Goal: Task Accomplishment & Management: Complete application form

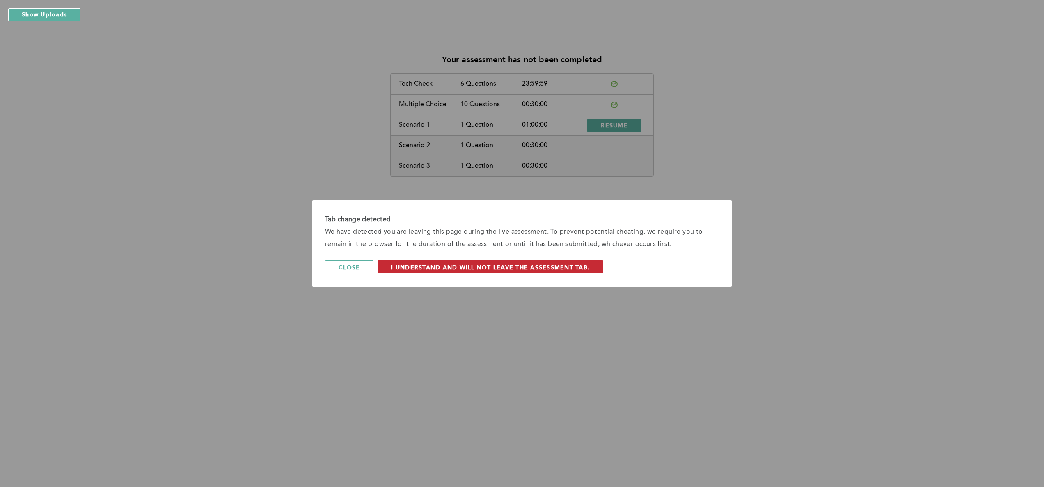
click at [455, 262] on button "I understand and will not leave the assessment tab." at bounding box center [490, 266] width 226 height 13
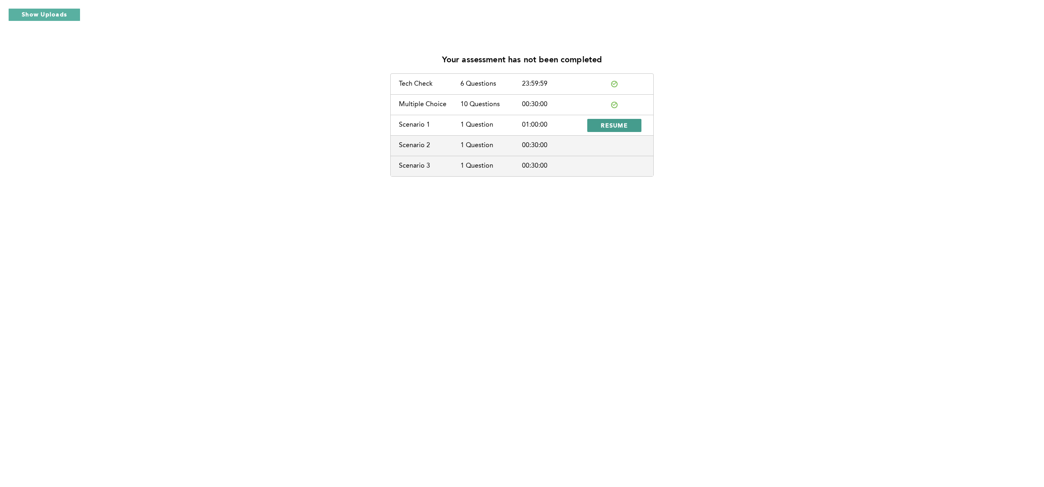
click at [610, 125] on span "RESUME" at bounding box center [614, 125] width 27 height 8
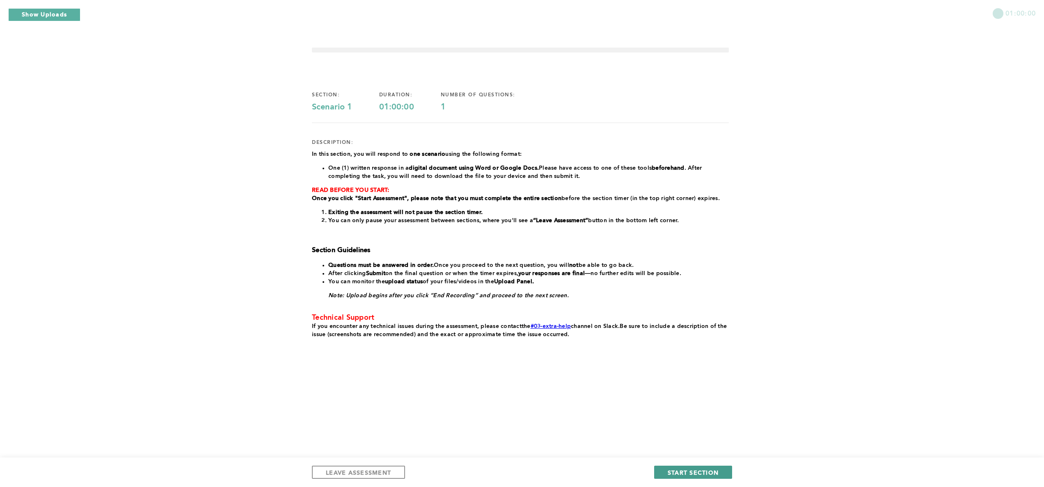
click at [675, 468] on button "START SECTION" at bounding box center [693, 472] width 78 height 13
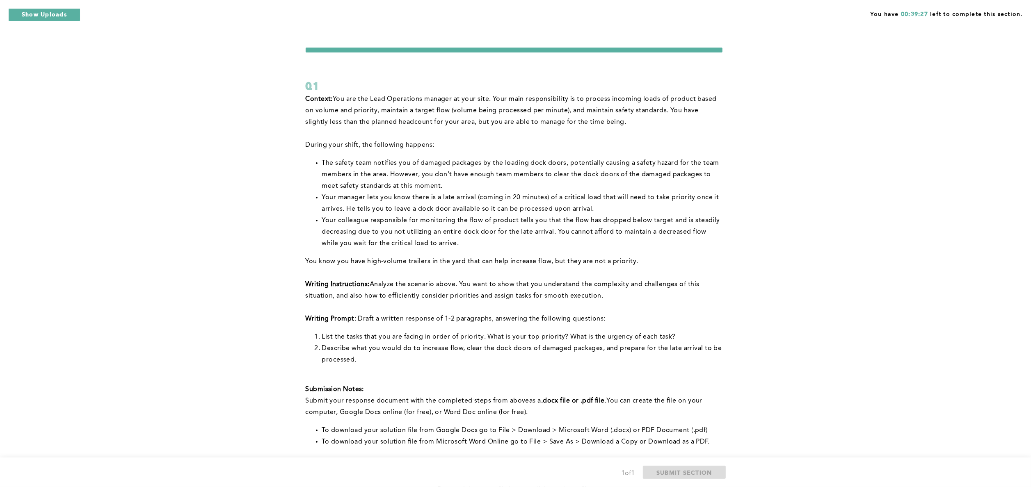
click at [637, 414] on p "﻿Submit your response document with the completed steps from above as a .docx f…" at bounding box center [514, 406] width 417 height 23
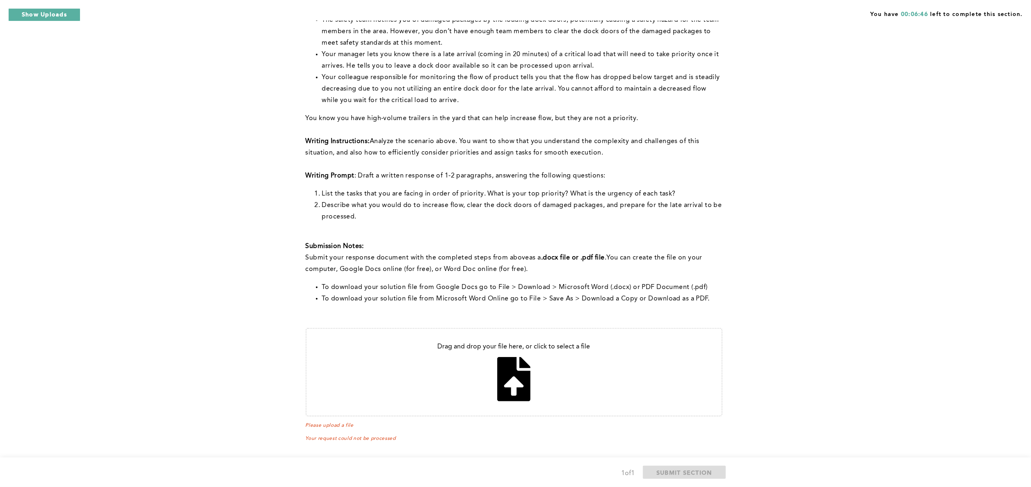
scroll to position [145, 0]
click at [503, 386] on input "file" at bounding box center [513, 370] width 415 height 87
type input "C:\fakepath\Lead operations manager .pdf"
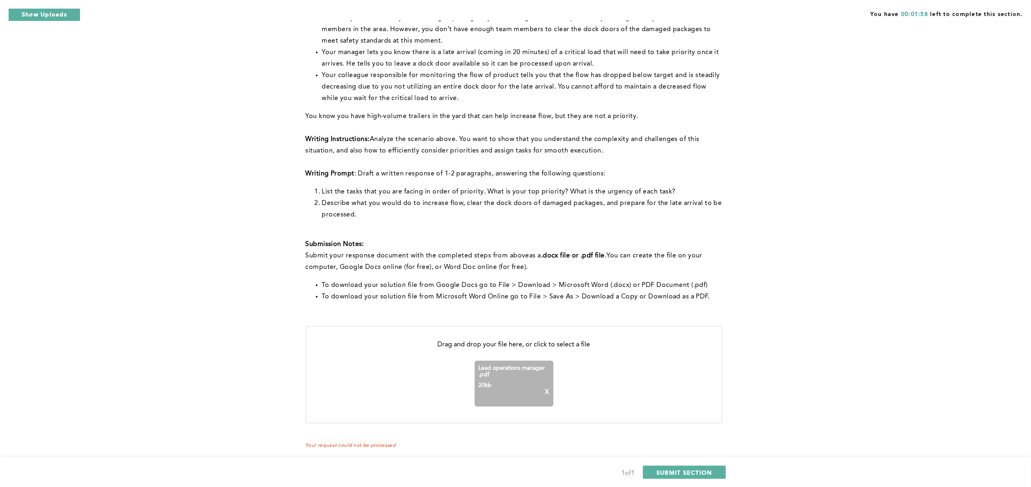
click at [545, 393] on p "X" at bounding box center [547, 392] width 4 height 7
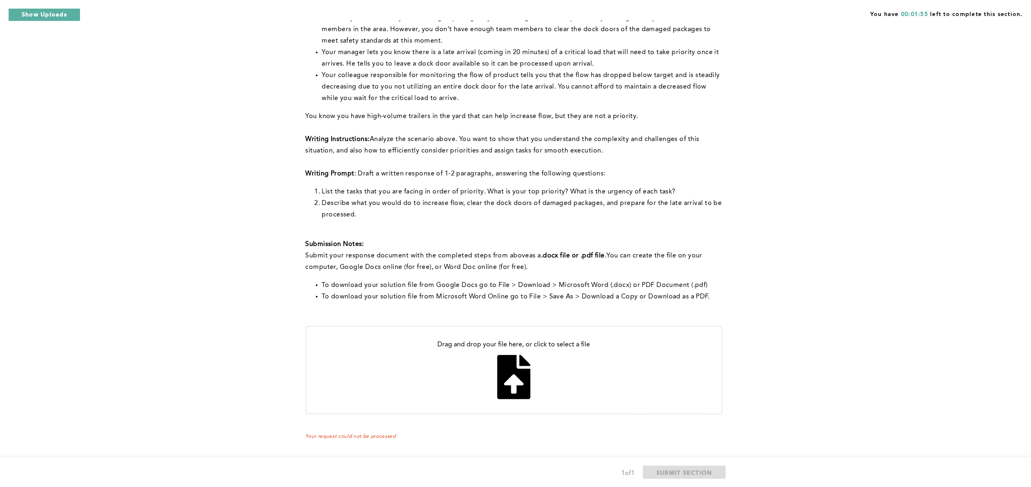
drag, startPoint x: 516, startPoint y: 379, endPoint x: 423, endPoint y: 384, distance: 92.8
click at [423, 384] on input "file" at bounding box center [513, 370] width 415 height 87
type input "C:\fakepath\Lead operations managers .pdf"
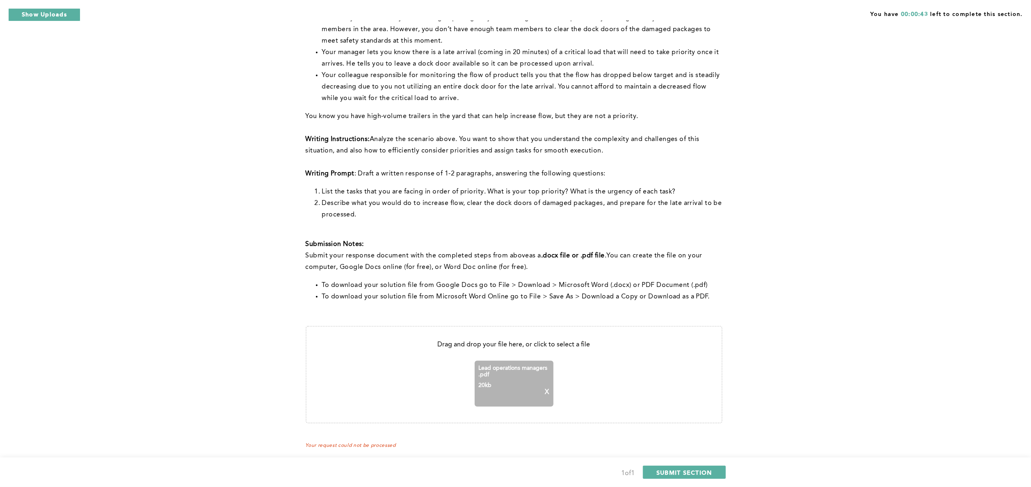
click at [548, 397] on aside "20 kb X" at bounding box center [514, 392] width 71 height 21
drag, startPoint x: 544, startPoint y: 391, endPoint x: 439, endPoint y: 385, distance: 105.6
click at [439, 385] on input "file" at bounding box center [513, 375] width 415 height 96
type input "C:\fakepath\Lead operations .pdf"
click at [696, 471] on span "SUBMIT SECTION" at bounding box center [684, 473] width 56 height 8
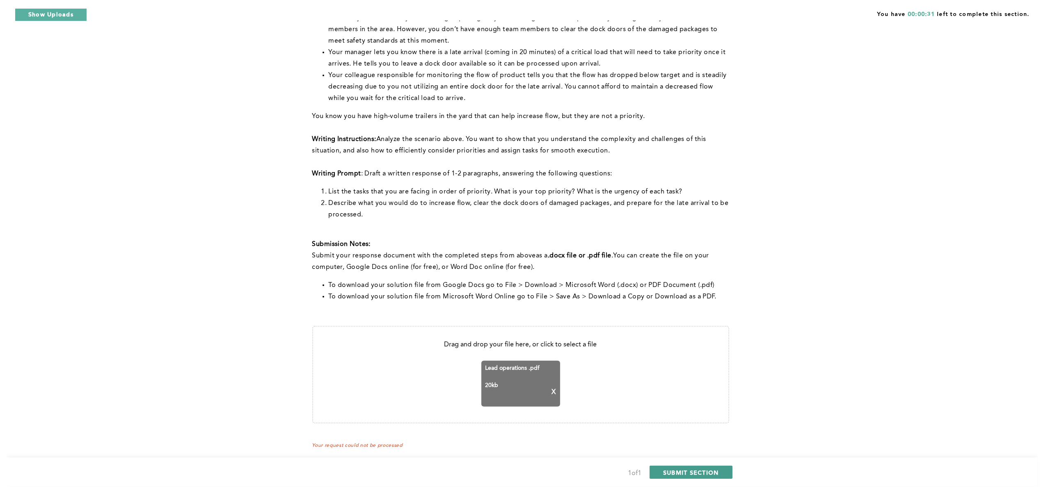
scroll to position [0, 0]
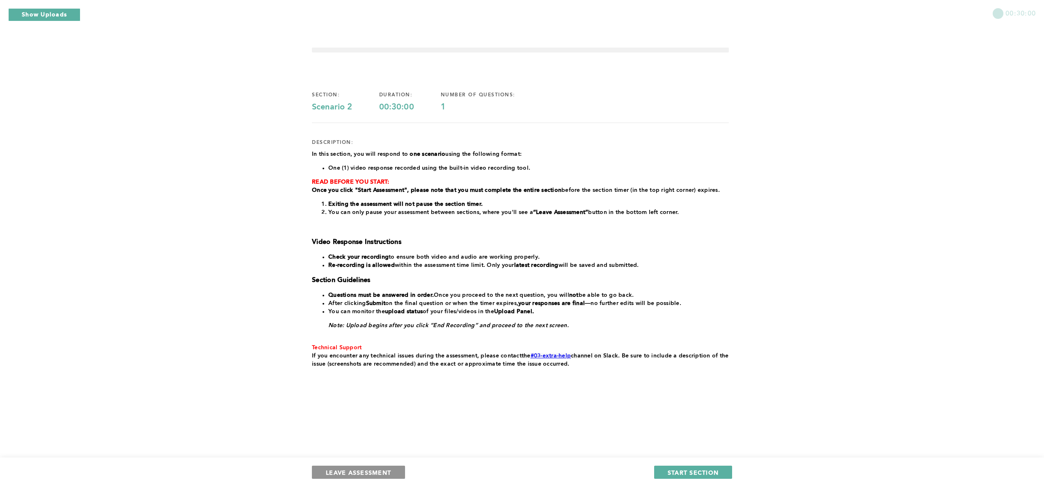
click at [357, 475] on span "LEAVE ASSESSMENT" at bounding box center [358, 473] width 65 height 8
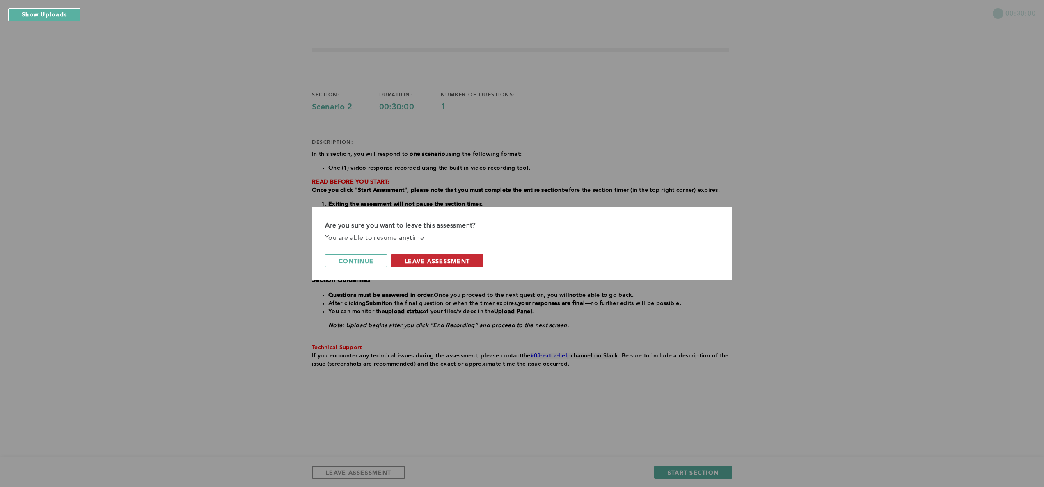
click at [461, 264] on span "leave assessment" at bounding box center [436, 261] width 65 height 8
